Goal: Find specific page/section: Find specific page/section

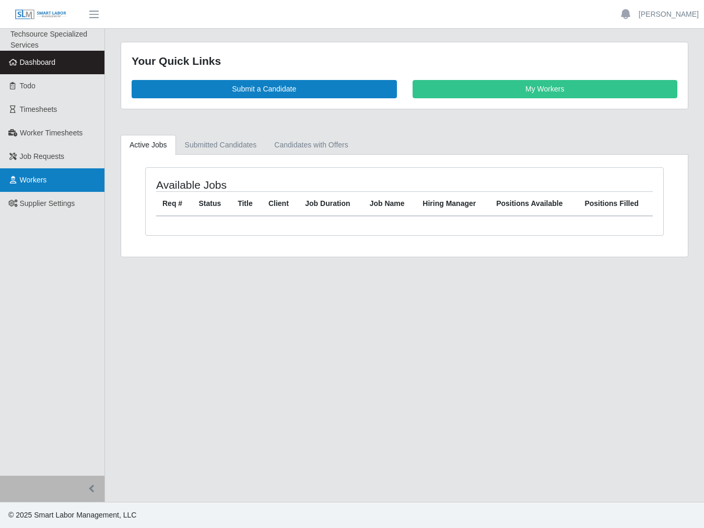
click at [43, 186] on link "Workers" at bounding box center [52, 180] width 104 height 24
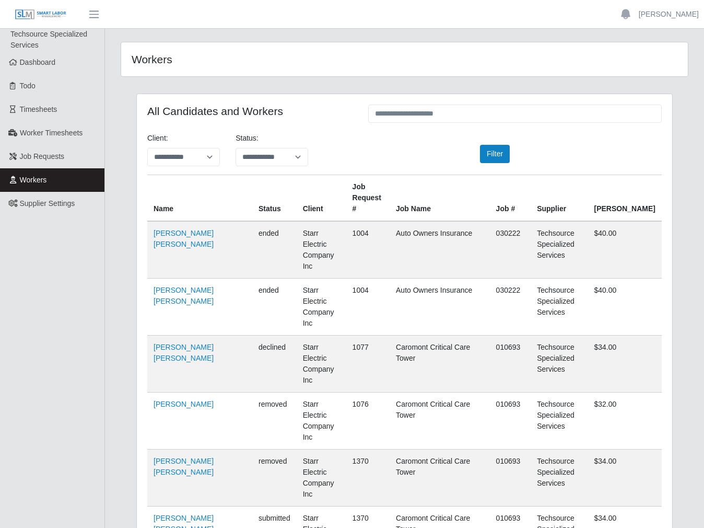
click at [490, 123] on div at bounding box center [514, 114] width 309 height 20
click at [478, 116] on input "text" at bounding box center [515, 113] width 294 height 18
paste input "**********"
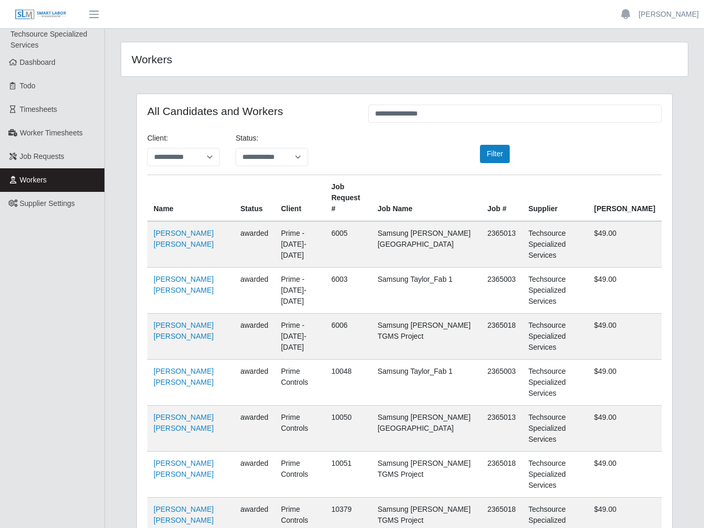
click at [166, 497] on td "Jose Espinoza Ramirez" at bounding box center [190, 520] width 87 height 46
click at [157, 505] on link "Jose Espinoza Ramirez" at bounding box center [184, 514] width 60 height 19
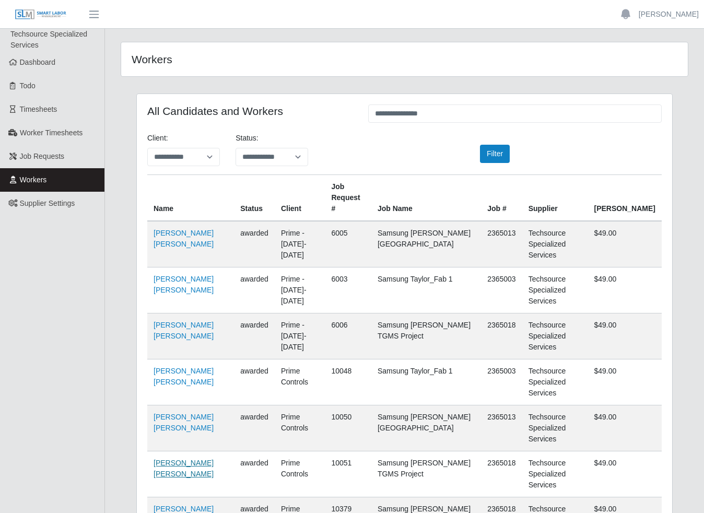
click at [166, 459] on link "Jose Espinoza Ramirez" at bounding box center [184, 468] width 60 height 19
click at [164, 228] on td "Jose Espinoza Ramirez" at bounding box center [190, 244] width 87 height 46
click at [165, 232] on link "Jose Espinoza Ramirez" at bounding box center [184, 238] width 60 height 19
click at [168, 275] on link "Jose Espinoza Ramirez" at bounding box center [184, 284] width 60 height 19
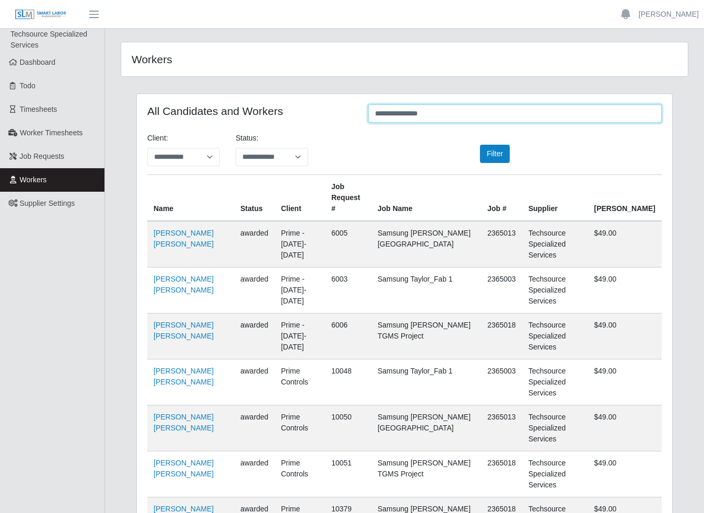
click at [398, 114] on input "**********" at bounding box center [515, 113] width 294 height 18
drag, startPoint x: 461, startPoint y: 114, endPoint x: 429, endPoint y: 114, distance: 31.3
click at [450, 114] on input "**********" at bounding box center [515, 113] width 294 height 18
click at [420, 112] on input "**********" at bounding box center [515, 113] width 294 height 18
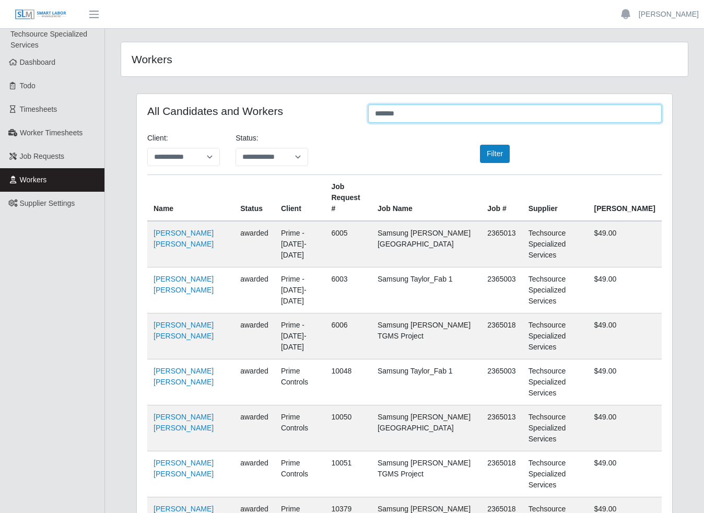
type input "*******"
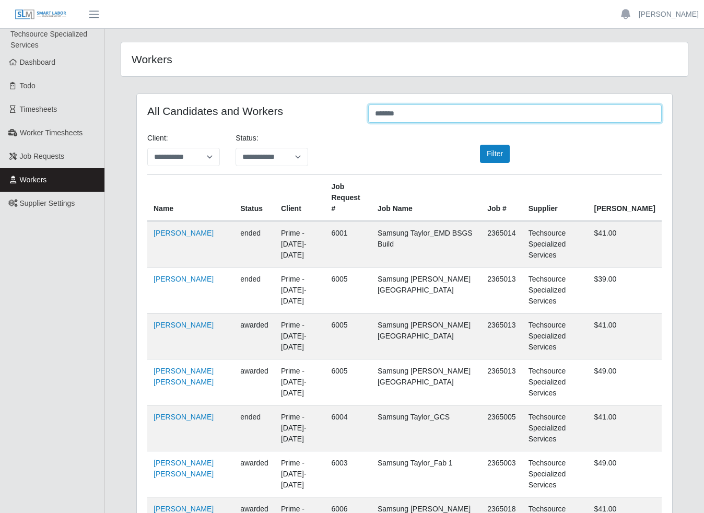
click at [419, 114] on input "*******" at bounding box center [515, 113] width 294 height 18
click at [193, 275] on link "Jose Espinoza" at bounding box center [184, 279] width 60 height 8
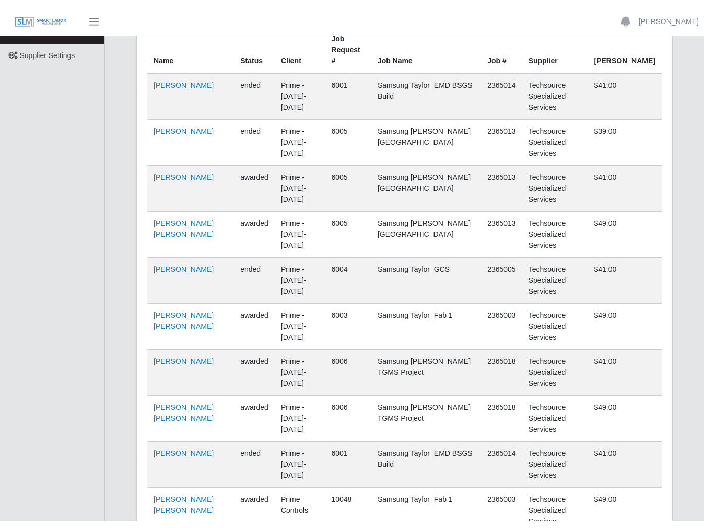
scroll to position [160, 0]
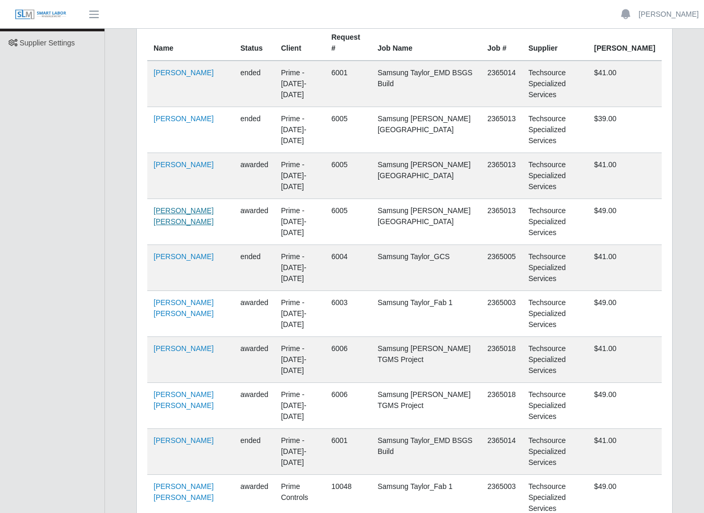
click at [181, 206] on link "Jose Espinoza Ramirez" at bounding box center [184, 215] width 60 height 19
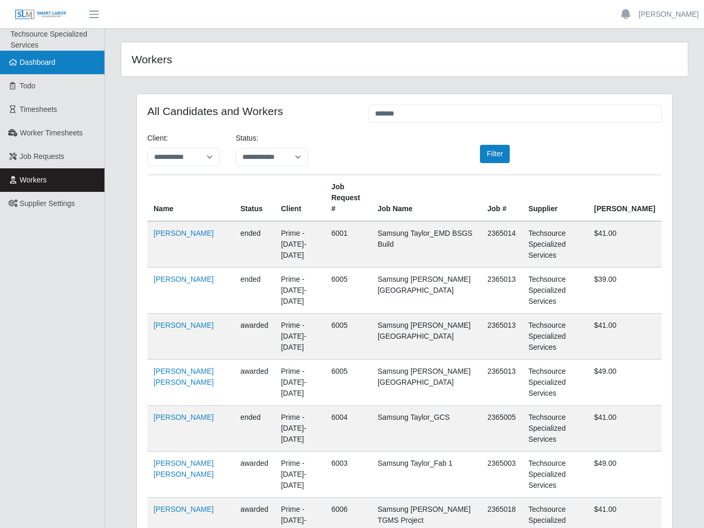
scroll to position [0, 0]
click at [25, 66] on span "Dashboard" at bounding box center [38, 62] width 36 height 8
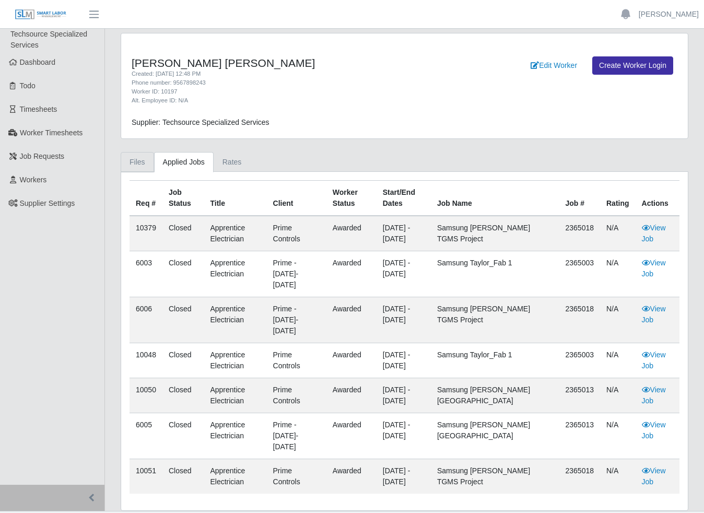
click at [139, 162] on link "Files" at bounding box center [137, 162] width 33 height 20
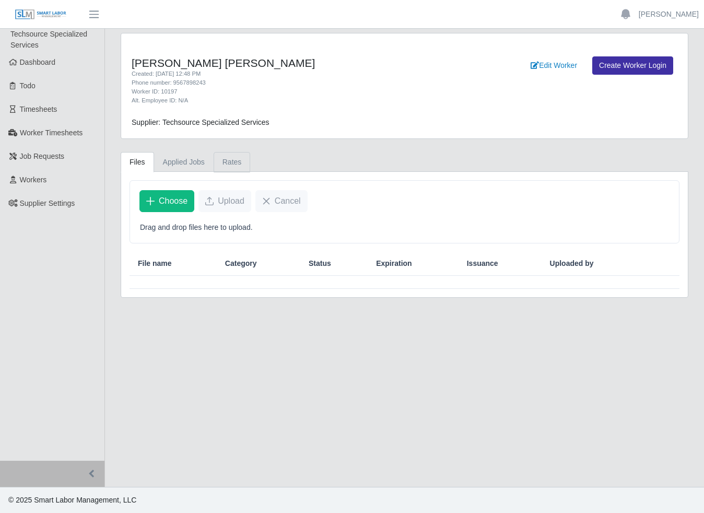
click at [221, 167] on link "Rates" at bounding box center [232, 162] width 37 height 20
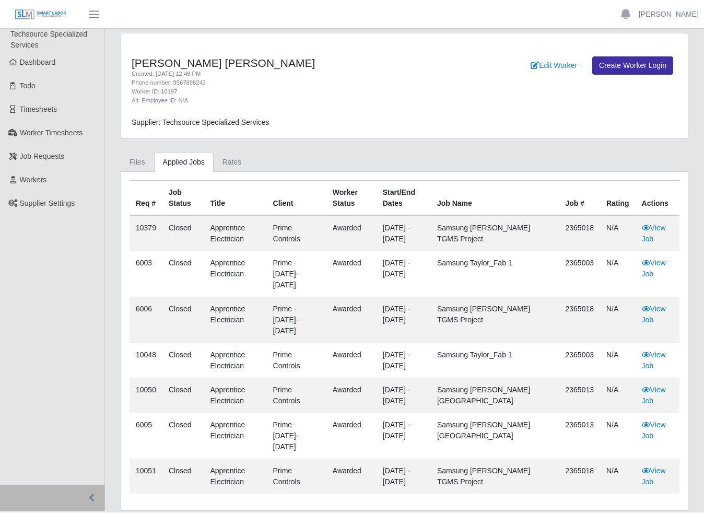
drag, startPoint x: 142, startPoint y: 161, endPoint x: 155, endPoint y: 162, distance: 13.1
click at [142, 161] on link "Files" at bounding box center [137, 162] width 33 height 20
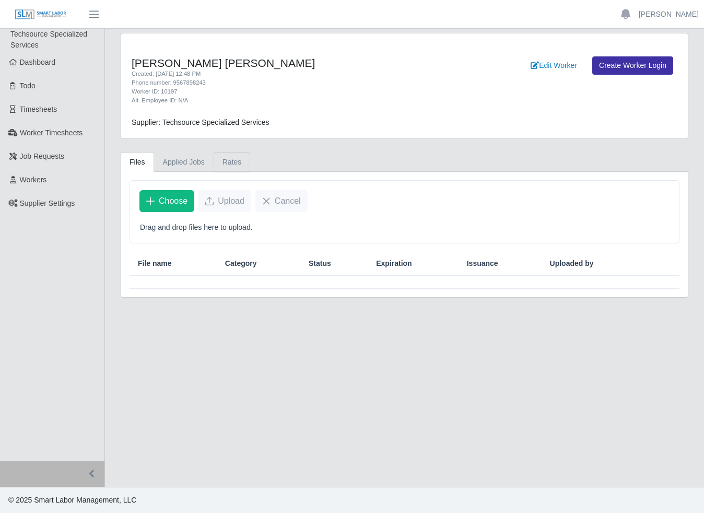
click at [231, 160] on link "Rates" at bounding box center [232, 162] width 37 height 20
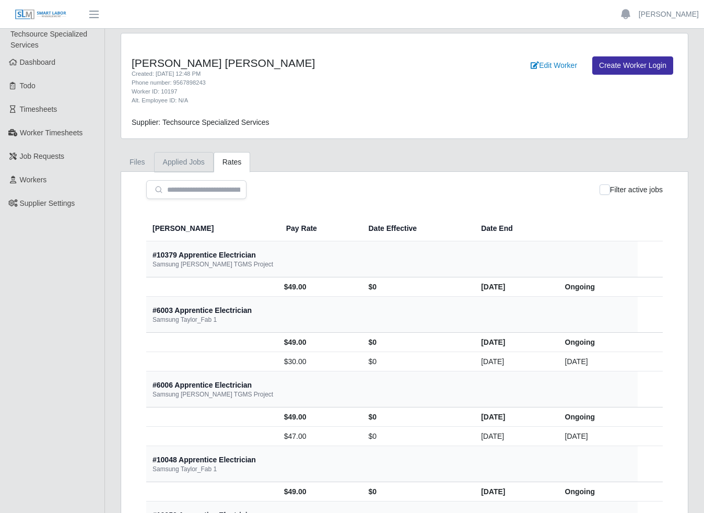
click at [180, 165] on link "Applied Jobs" at bounding box center [184, 162] width 60 height 20
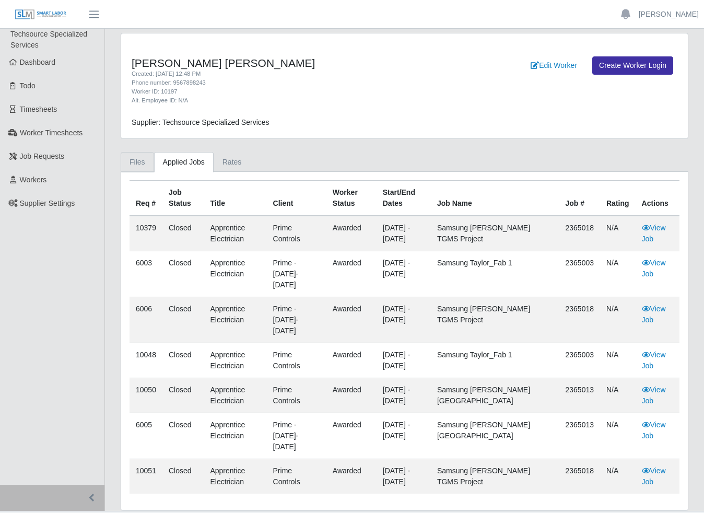
click at [145, 160] on link "Files" at bounding box center [137, 162] width 33 height 20
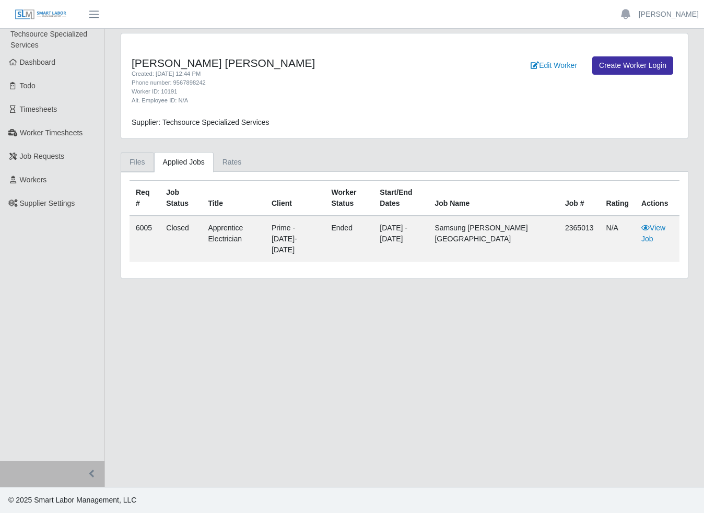
click at [146, 168] on link "Files" at bounding box center [137, 162] width 33 height 20
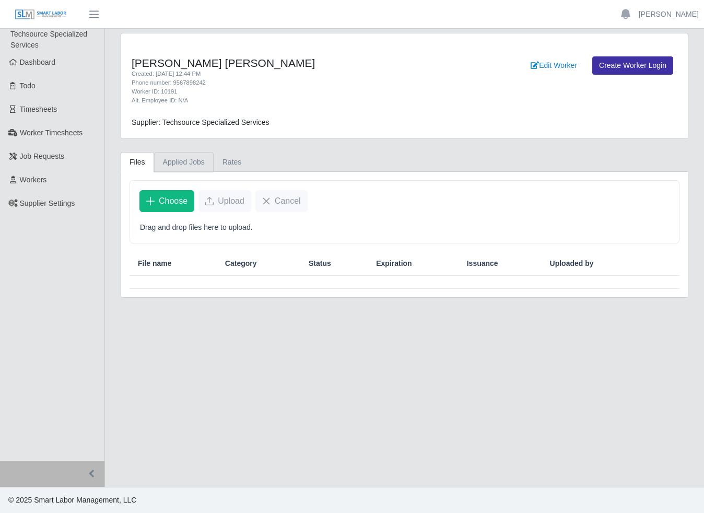
click at [175, 164] on link "Applied Jobs" at bounding box center [184, 162] width 60 height 20
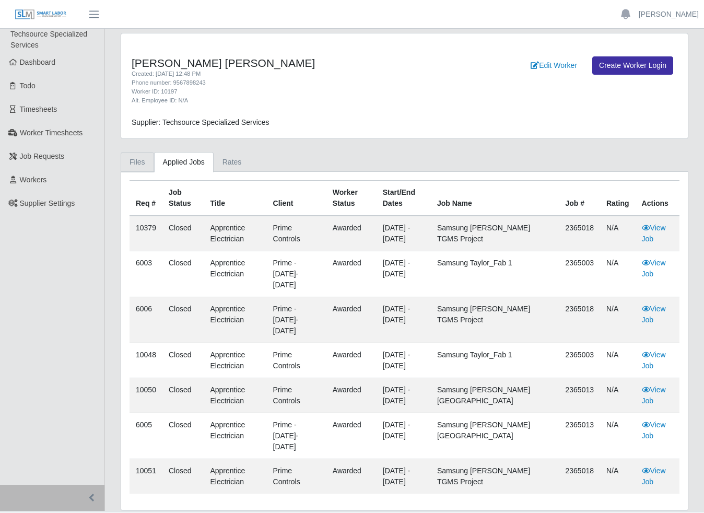
click at [144, 154] on link "Files" at bounding box center [137, 162] width 33 height 20
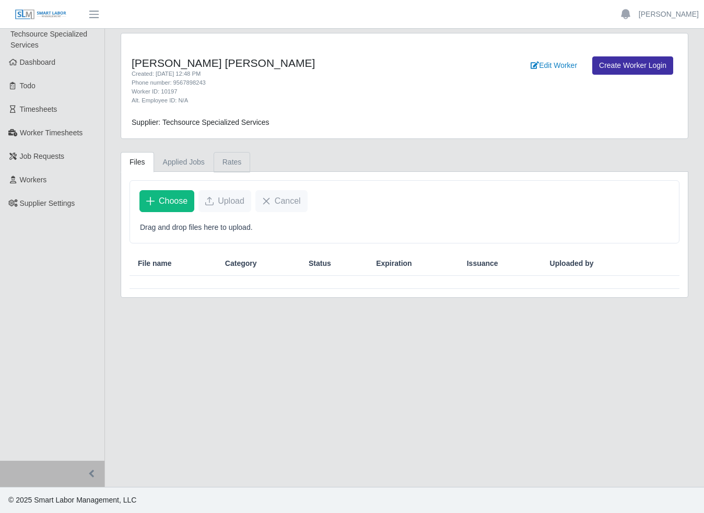
click at [230, 165] on link "Rates" at bounding box center [232, 162] width 37 height 20
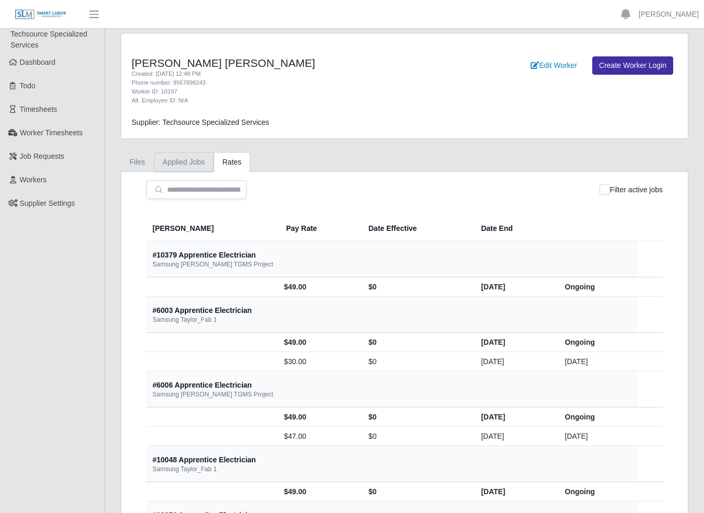
click at [162, 168] on link "Applied Jobs" at bounding box center [184, 162] width 60 height 20
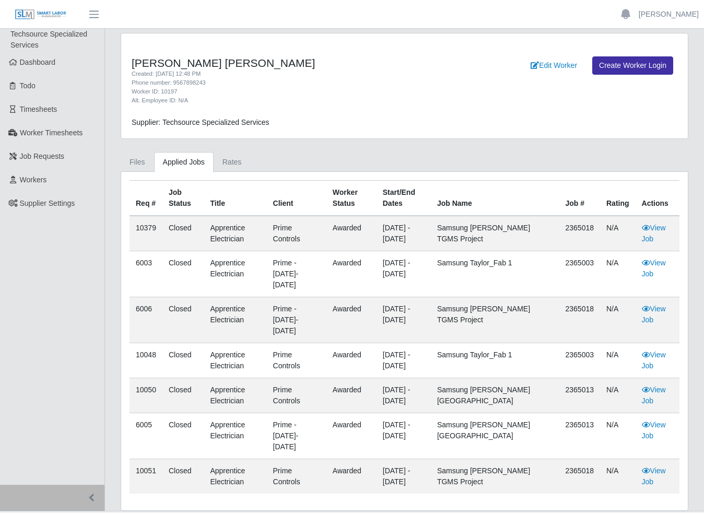
scroll to position [0, 1]
